Goal: Task Accomplishment & Management: Use online tool/utility

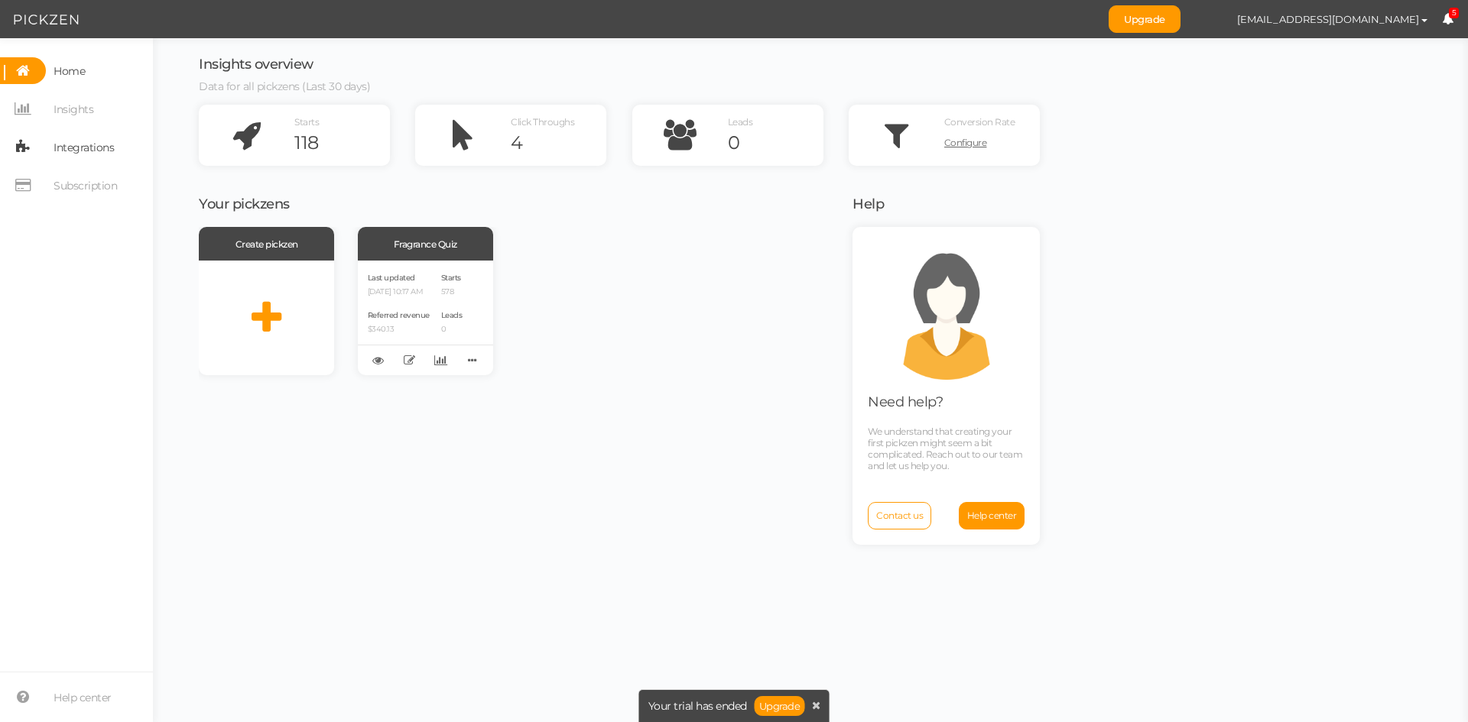
click at [83, 144] on span "Integrations" at bounding box center [84, 147] width 60 height 24
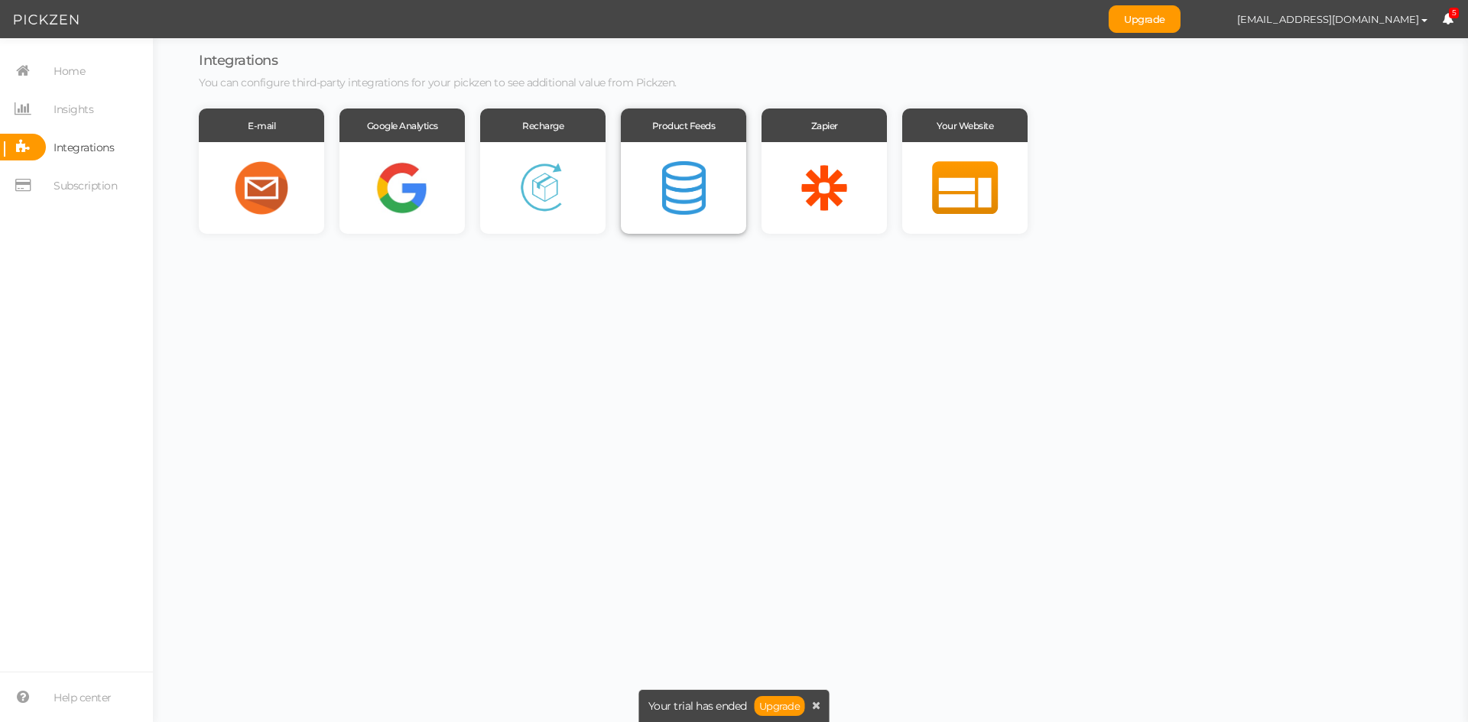
click at [670, 183] on div at bounding box center [683, 188] width 125 height 92
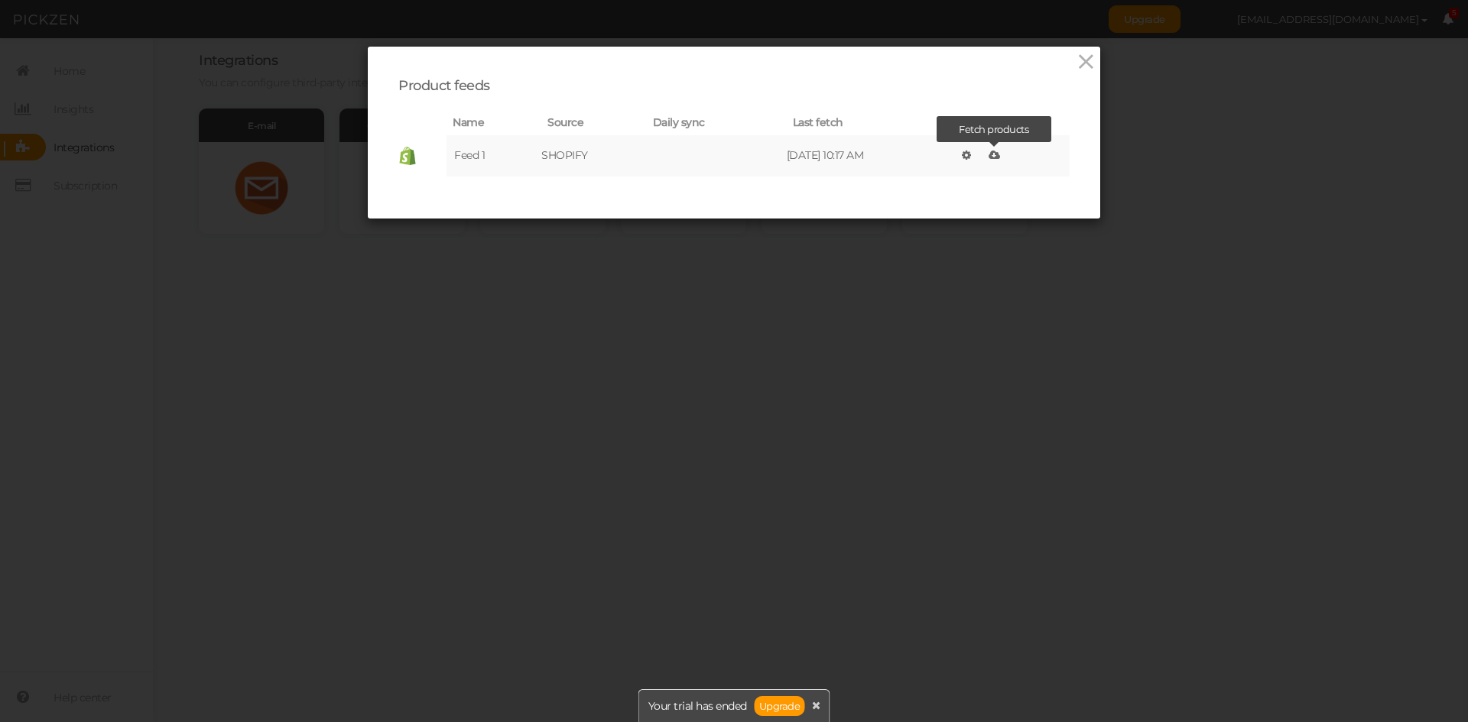
click at [991, 155] on icon at bounding box center [993, 155] width 11 height 11
click at [1075, 64] on icon at bounding box center [1086, 61] width 22 height 23
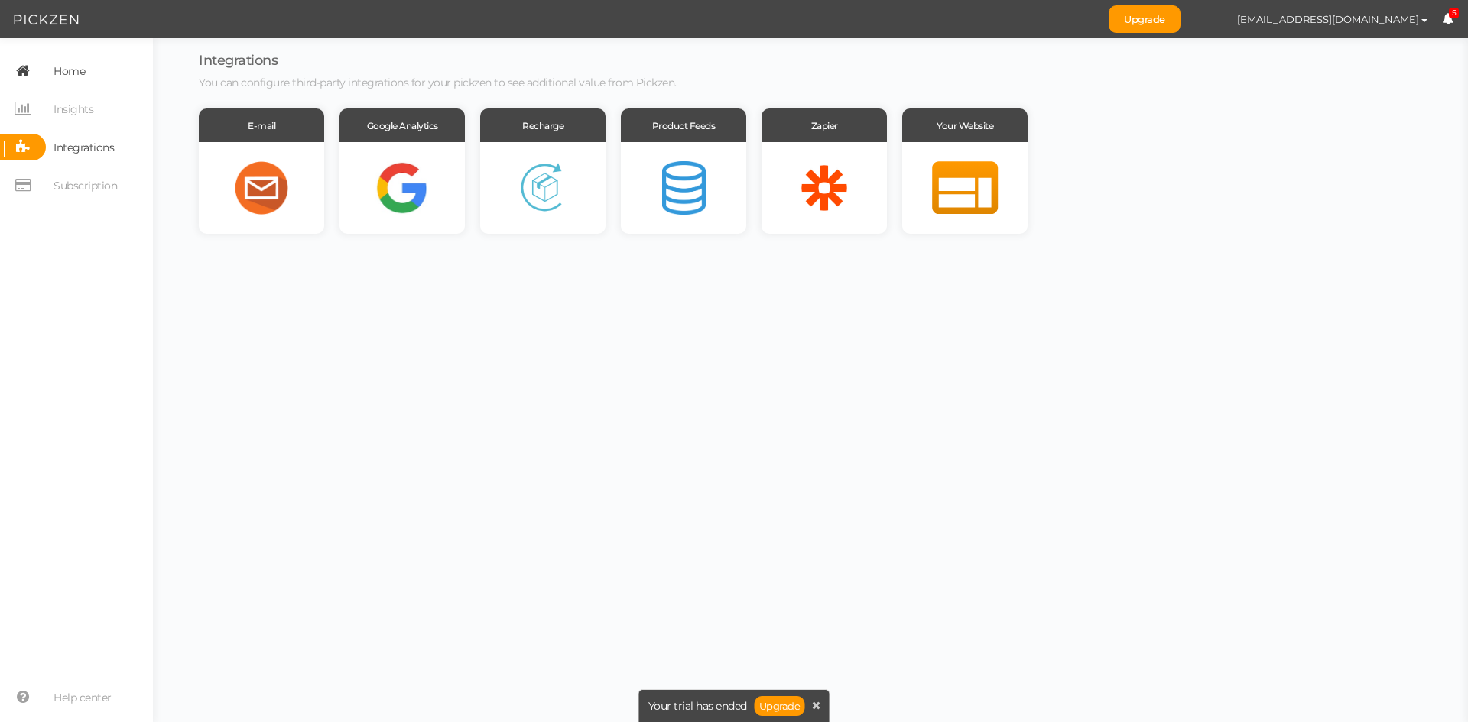
click at [57, 75] on span "Home" at bounding box center [69, 71] width 31 height 24
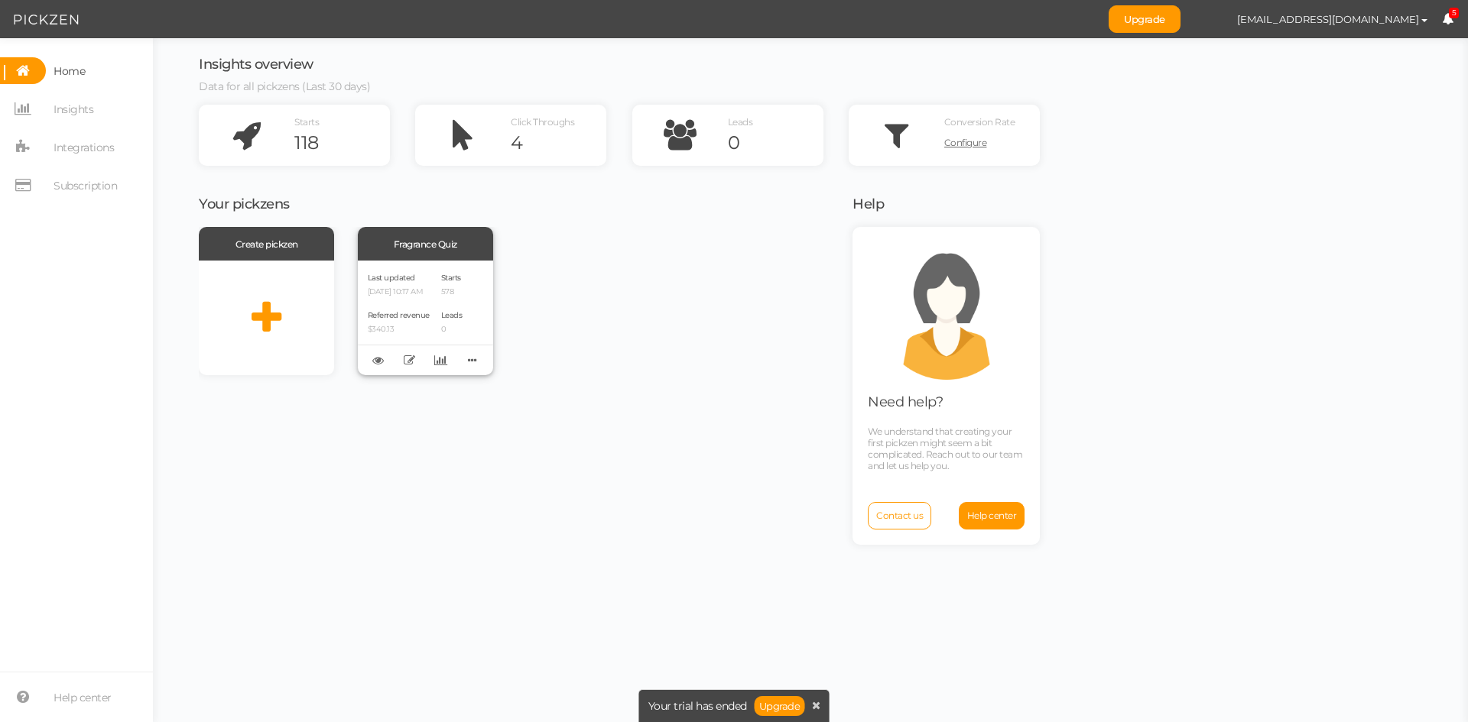
click at [433, 290] on div "Last updated [DATE] 10:17 AM Referred revenue $340.13 Starts 578 Leads 0" at bounding box center [425, 318] width 135 height 115
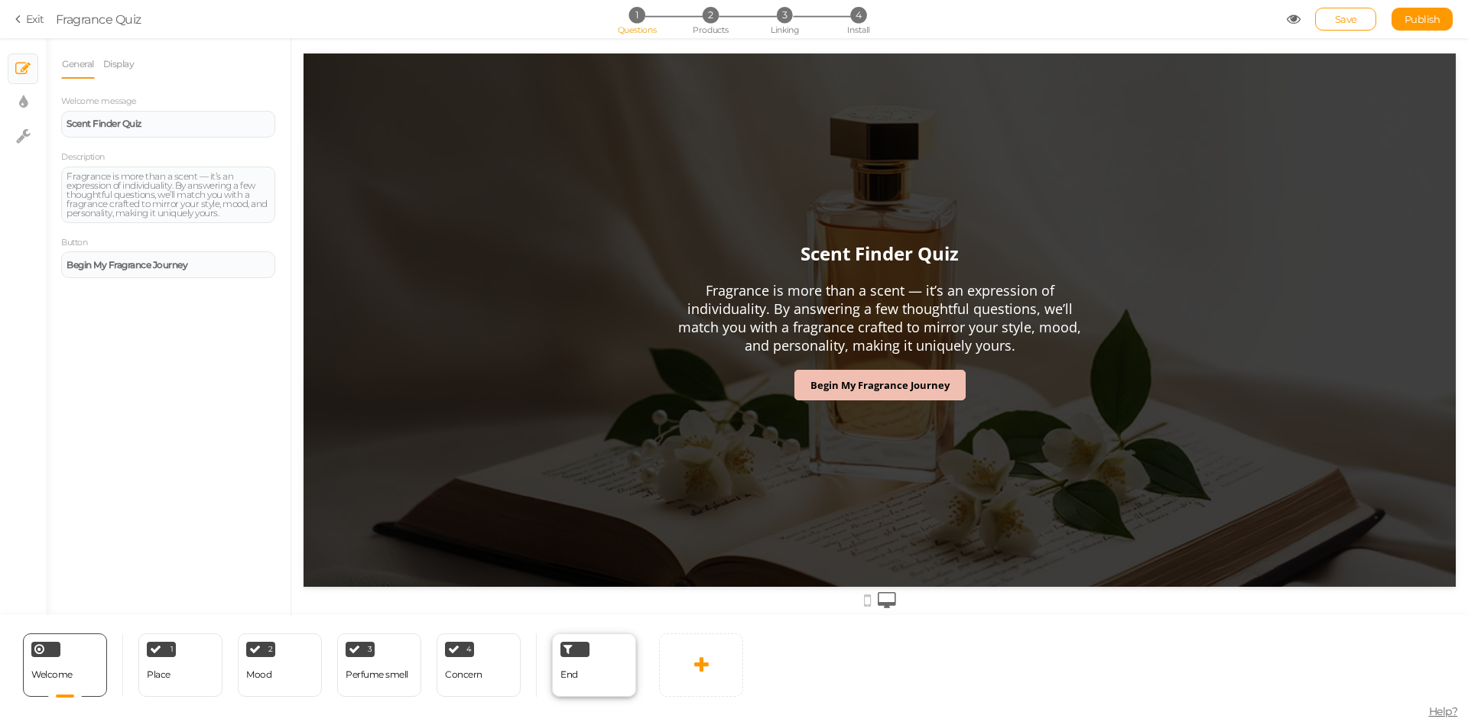
click at [576, 681] on div "End" at bounding box center [569, 675] width 18 height 27
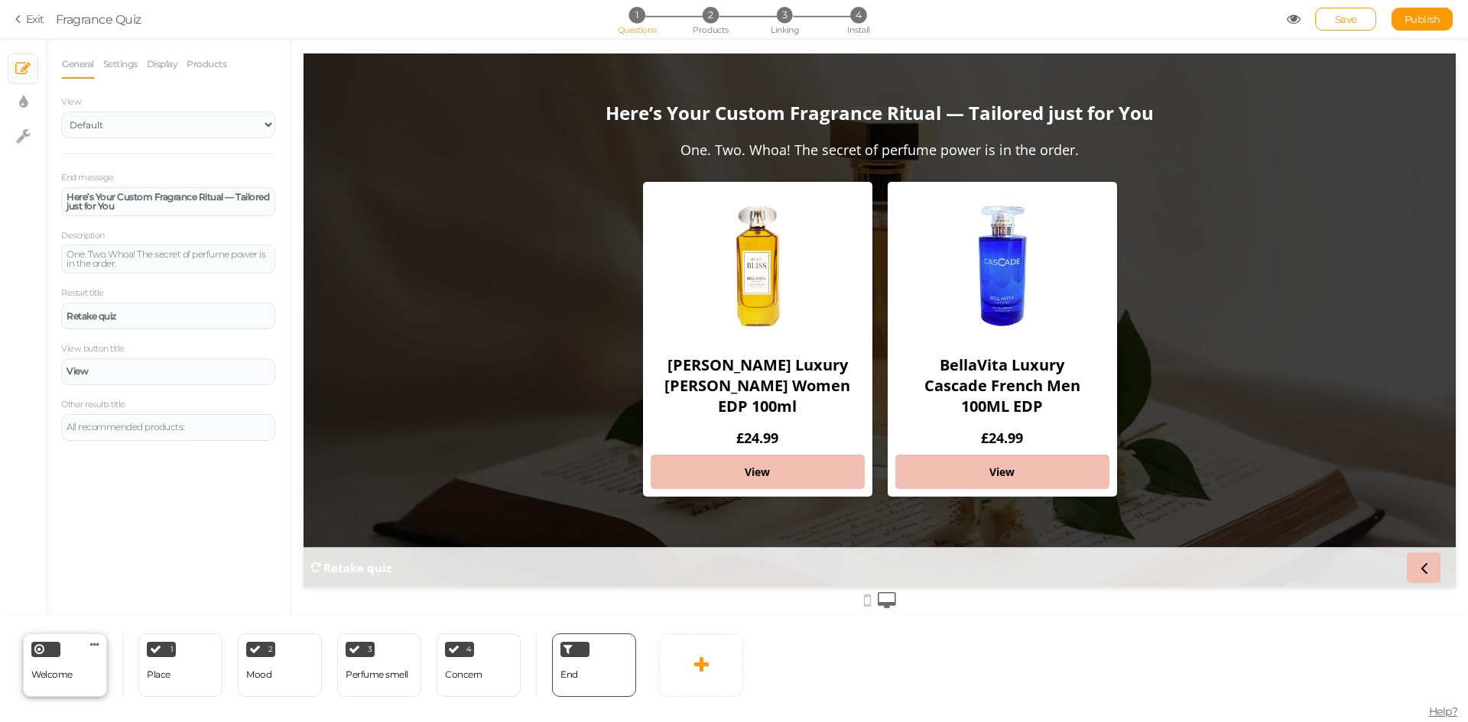
click at [74, 683] on div "Welcome Delete" at bounding box center [65, 665] width 84 height 63
